Goal: Task Accomplishment & Management: Manage account settings

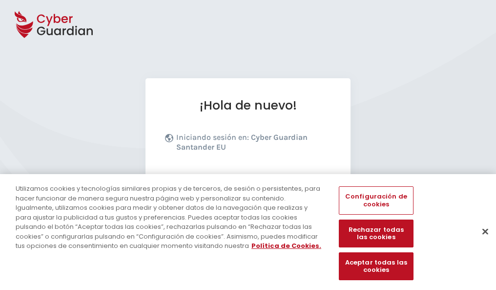
scroll to position [120, 0]
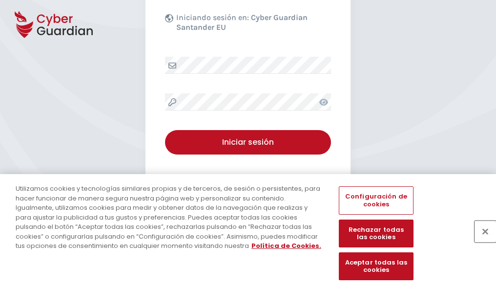
click at [481, 241] on button "Cerrar" at bounding box center [485, 230] width 21 height 21
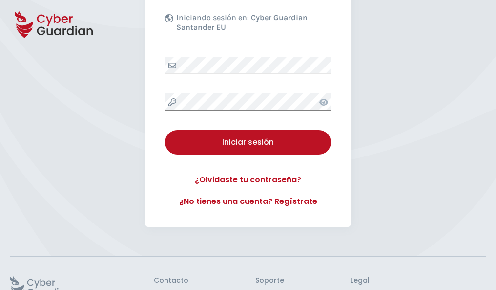
scroll to position [190, 0]
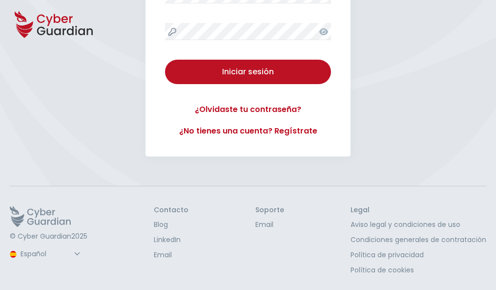
click at [165, 60] on button "Iniciar sesión" at bounding box center [248, 72] width 166 height 24
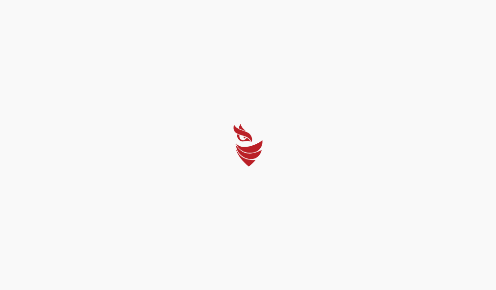
scroll to position [0, 0]
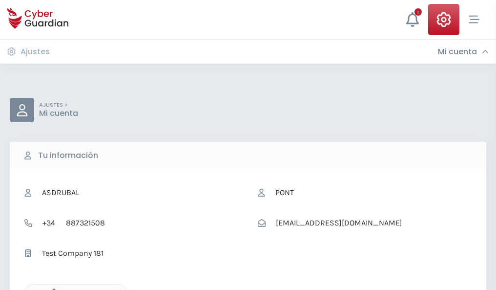
click at [51, 289] on icon "button" at bounding box center [51, 292] width 8 height 8
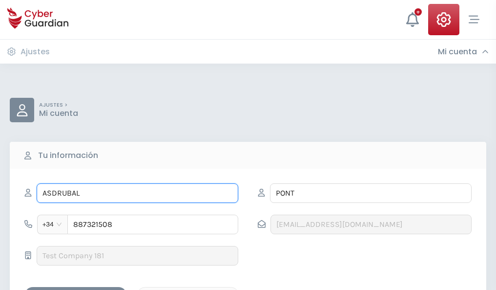
click at [137, 193] on input "ASDRUBAL" at bounding box center [138, 193] width 202 height 20
type input "A"
type input "Pepito"
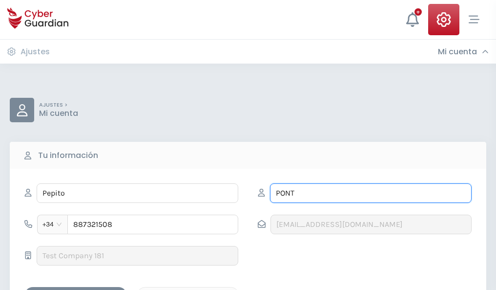
click at [371, 193] on input "PONT" at bounding box center [371, 193] width 202 height 20
type input "P"
type input "Diez"
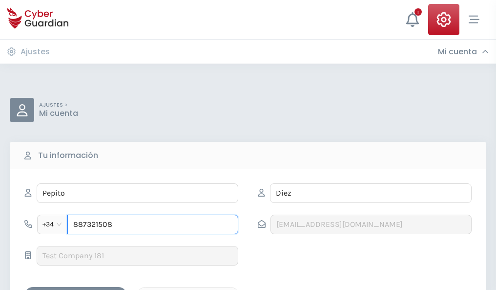
click at [153, 224] on input "887321508" at bounding box center [152, 224] width 171 height 20
type input "8"
type input "926987431"
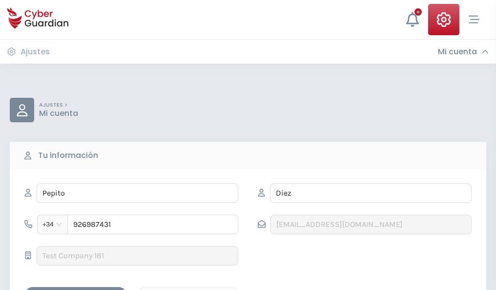
click at [76, 289] on div "Guardar cambios" at bounding box center [76, 295] width 88 height 12
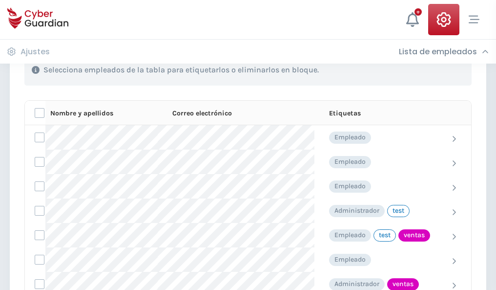
scroll to position [442, 0]
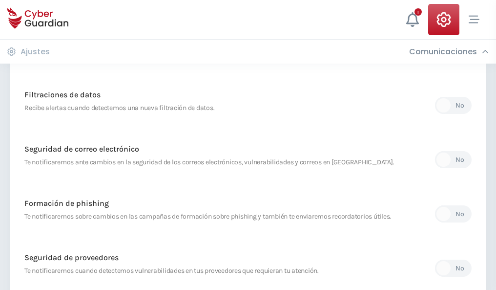
scroll to position [514, 0]
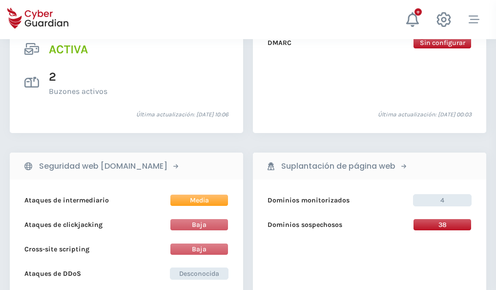
scroll to position [992, 0]
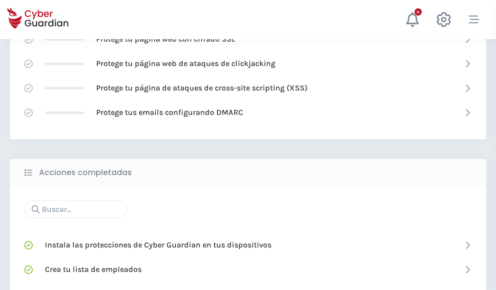
scroll to position [650, 0]
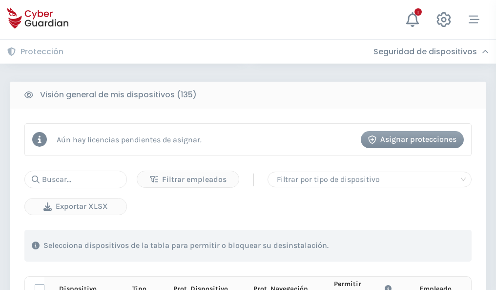
scroll to position [863, 0]
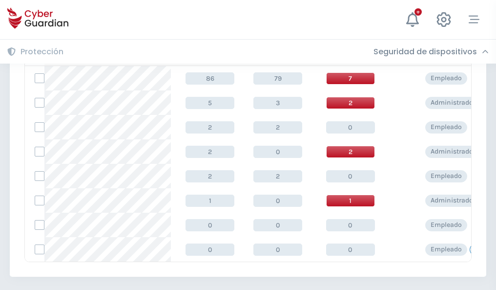
scroll to position [453, 0]
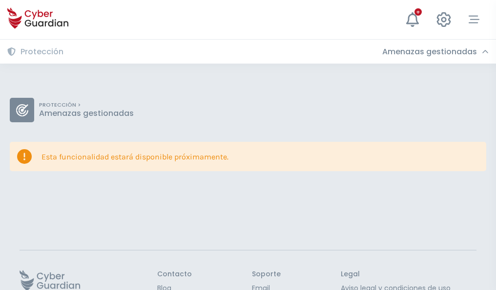
scroll to position [63, 0]
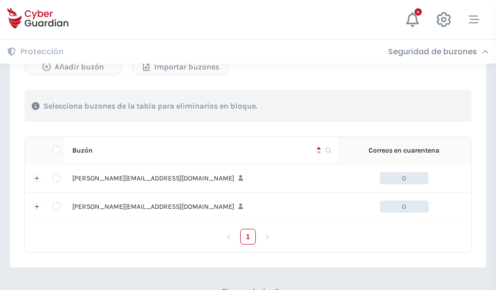
scroll to position [424, 0]
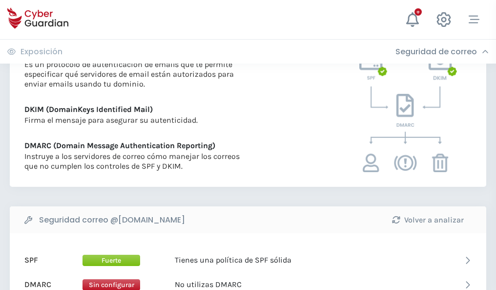
scroll to position [527, 0]
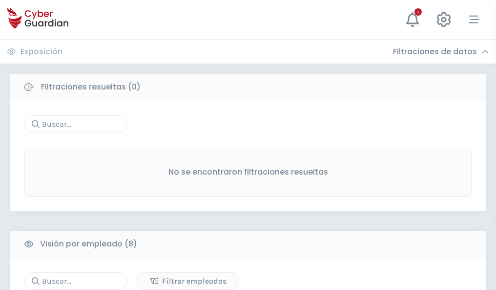
scroll to position [832, 0]
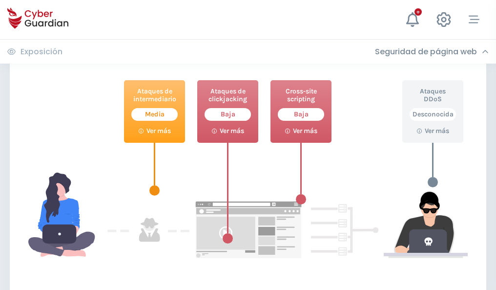
scroll to position [532, 0]
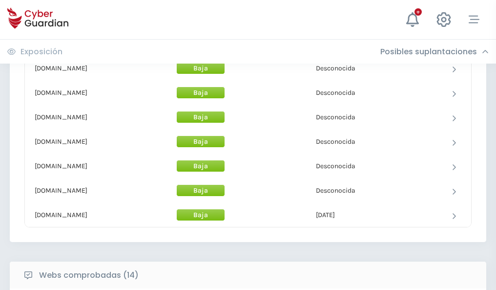
scroll to position [952, 0]
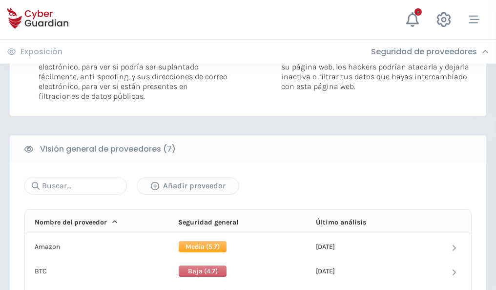
scroll to position [654, 0]
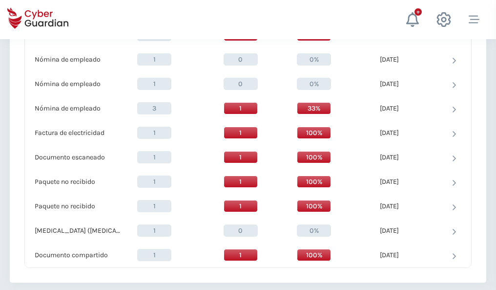
scroll to position [1012, 0]
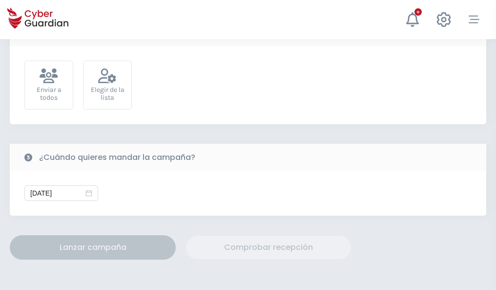
scroll to position [357, 0]
